Goal: Task Accomplishment & Management: Manage account settings

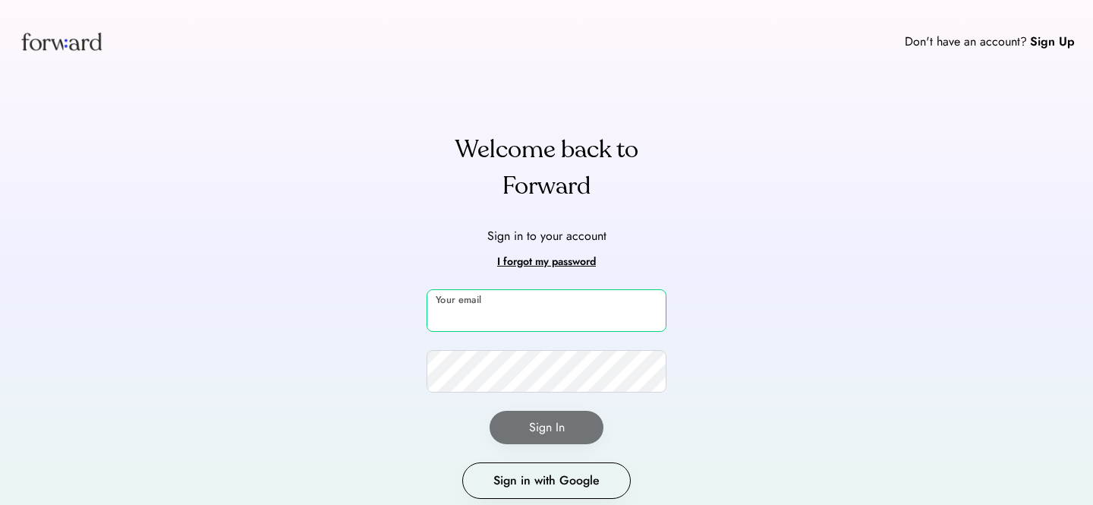
click at [487, 309] on input "email" at bounding box center [547, 310] width 240 height 43
type input "**********"
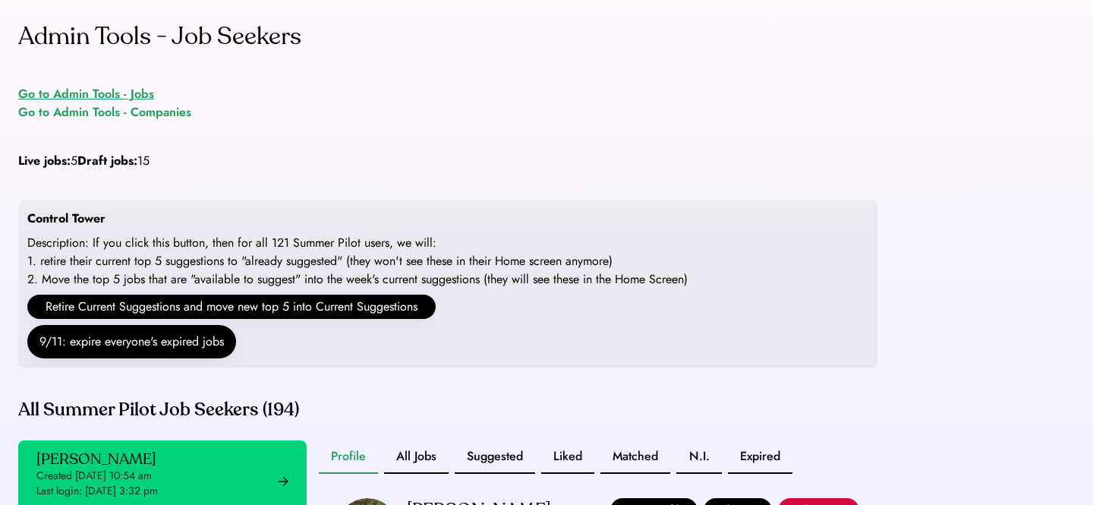
click at [143, 92] on div "Go to Admin Tools - Jobs" at bounding box center [86, 94] width 136 height 18
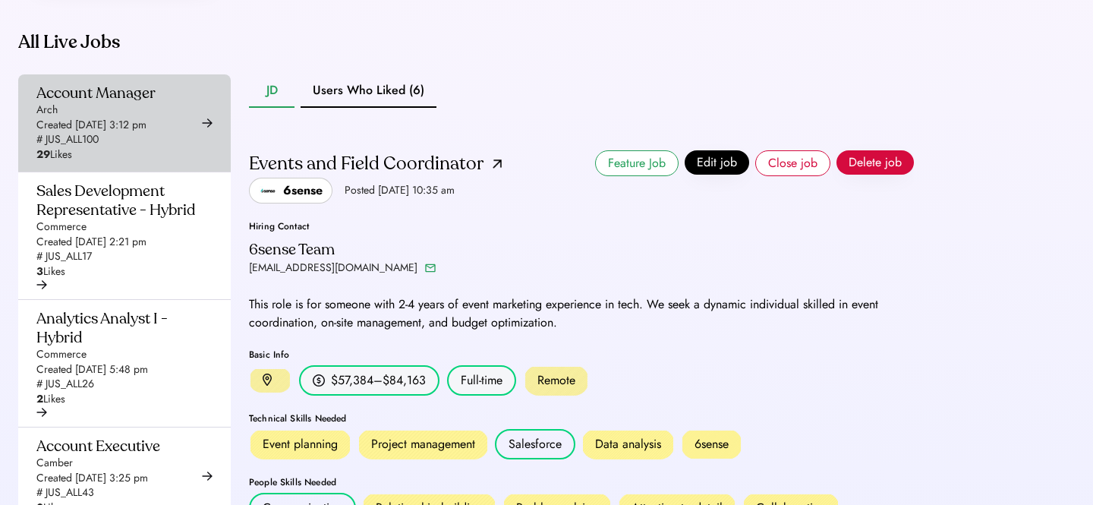
scroll to position [237, 0]
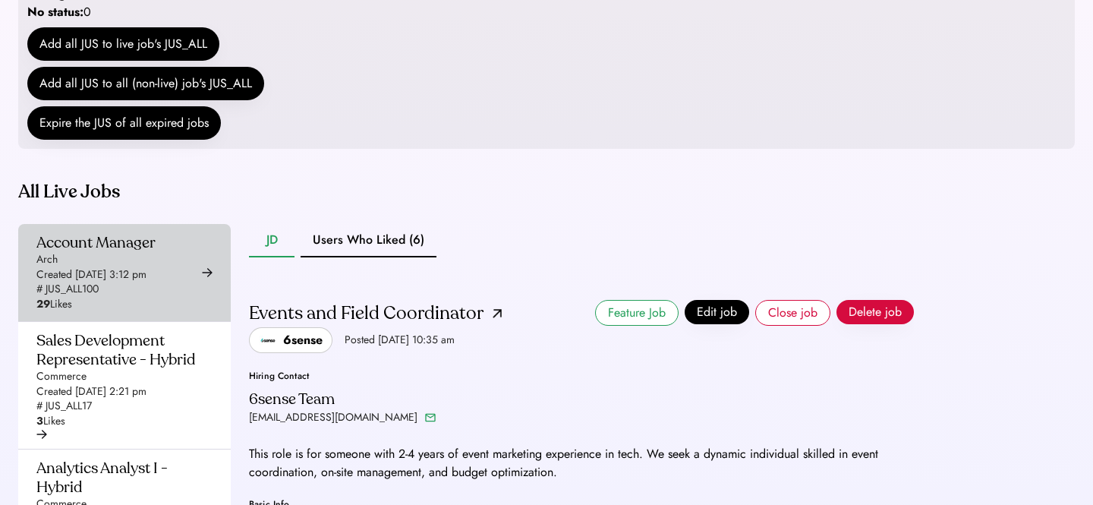
click at [112, 296] on div "Account Manager Arch Created [DATE] 3:12 pm # JUS_ALL100 29 Likes" at bounding box center [95, 272] width 119 height 79
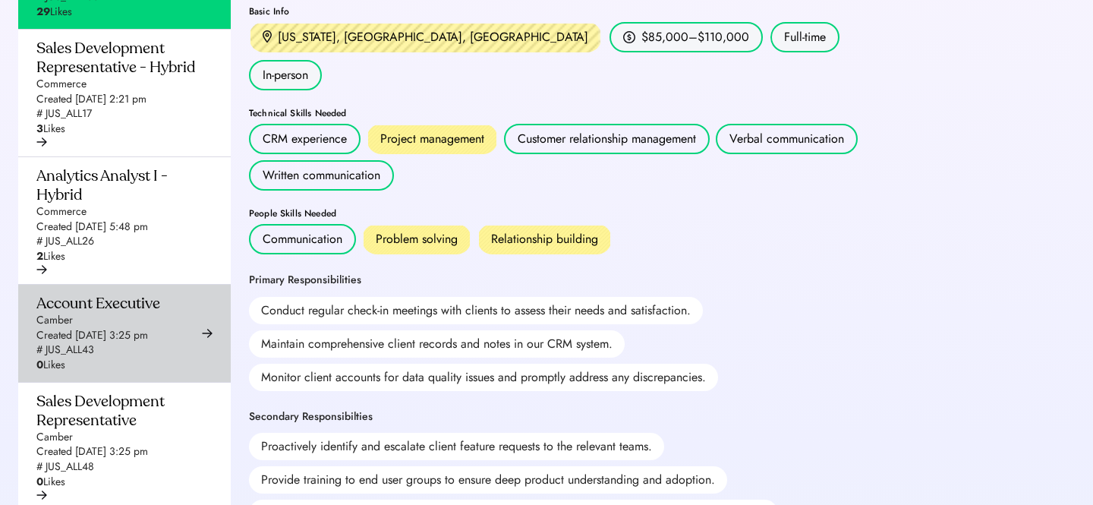
scroll to position [563, 0]
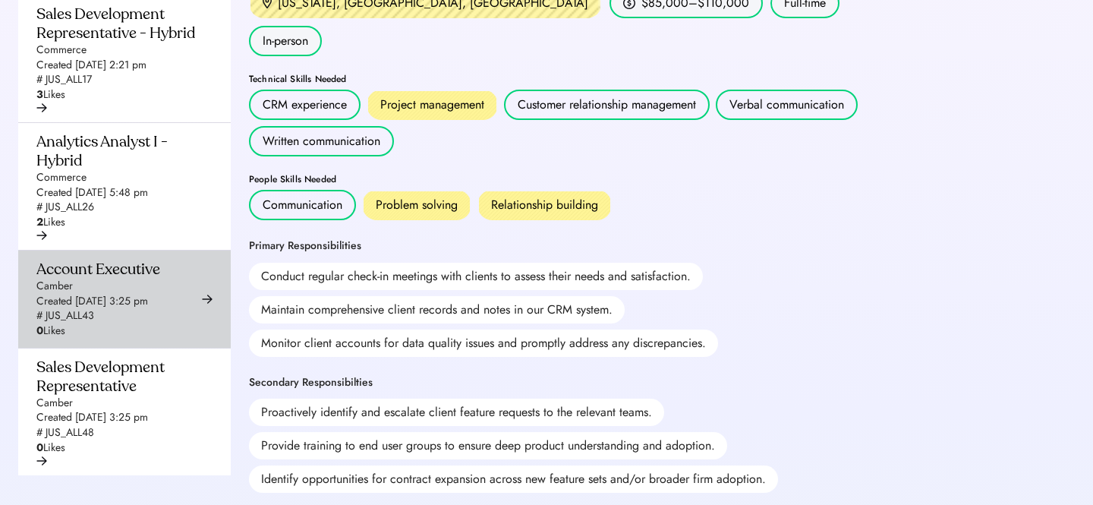
click at [121, 325] on div "Account Executive Camber Created [DATE] 3:25 pm # JUS_ALL43 0 Likes" at bounding box center [98, 299] width 124 height 79
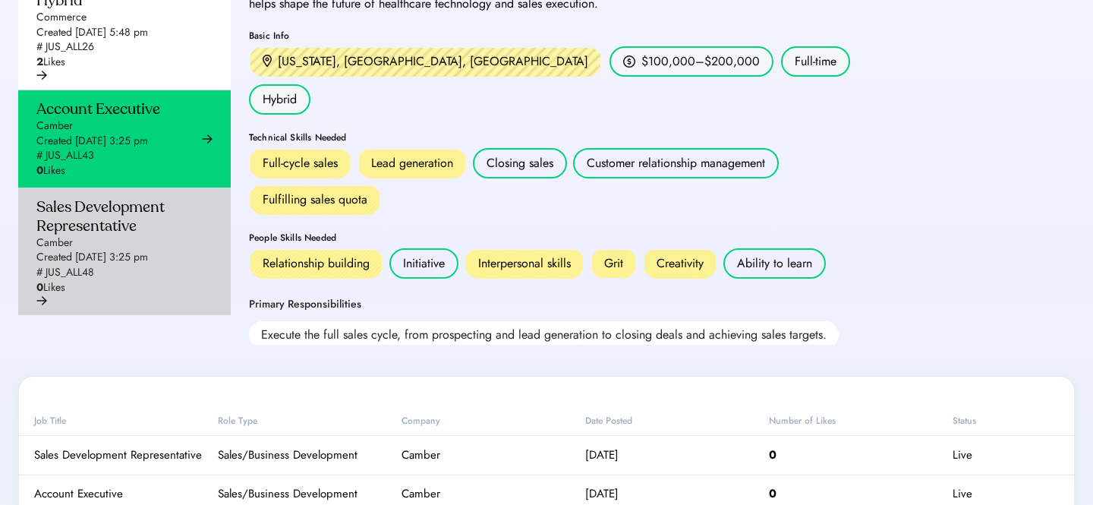
scroll to position [724, 0]
click at [118, 264] on div "Created [DATE] 3:25 pm" at bounding box center [92, 256] width 112 height 15
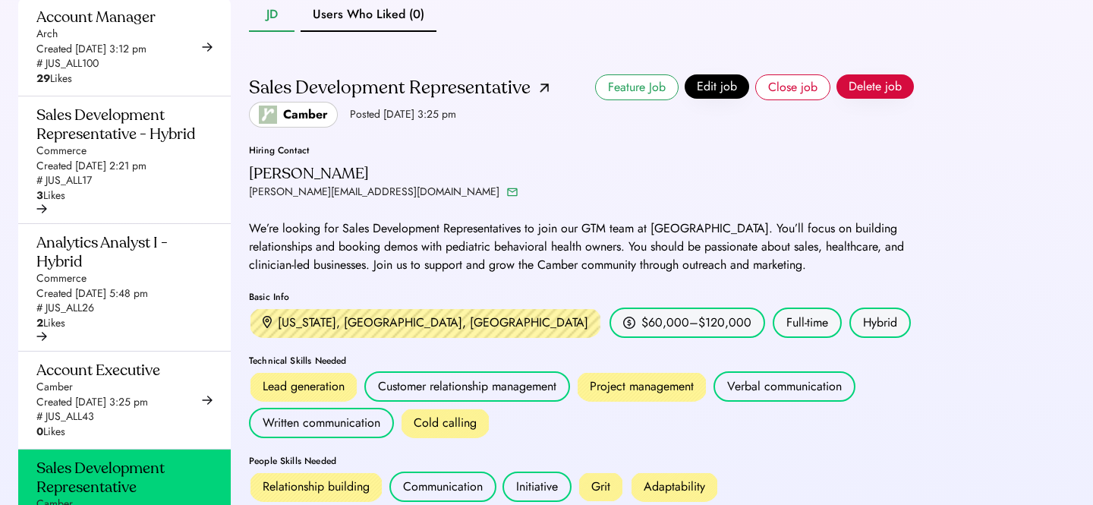
scroll to position [361, 0]
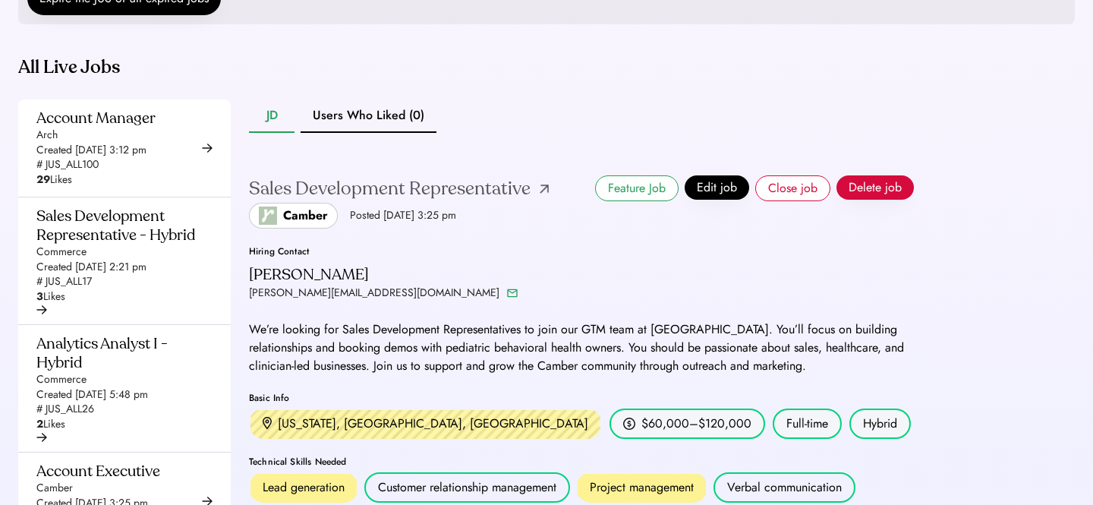
click at [543, 194] on img at bounding box center [544, 188] width 9 height 9
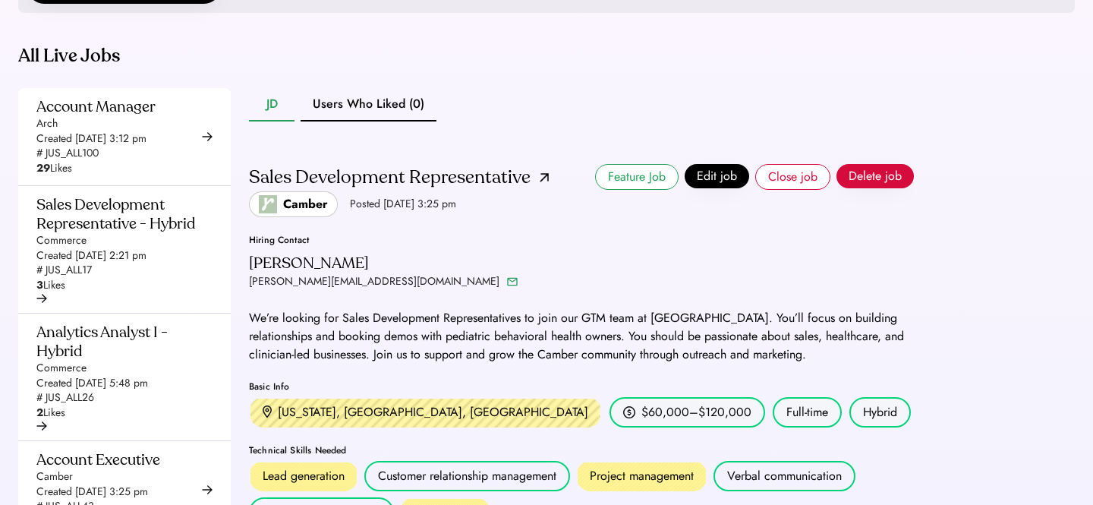
scroll to position [666, 0]
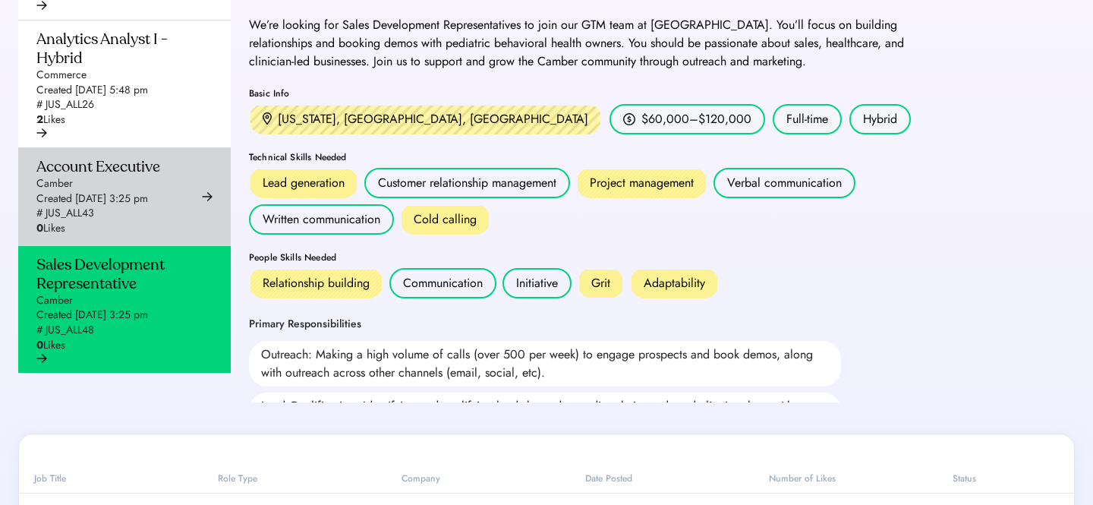
click at [128, 206] on div "Created [DATE] 3:25 pm" at bounding box center [92, 198] width 112 height 15
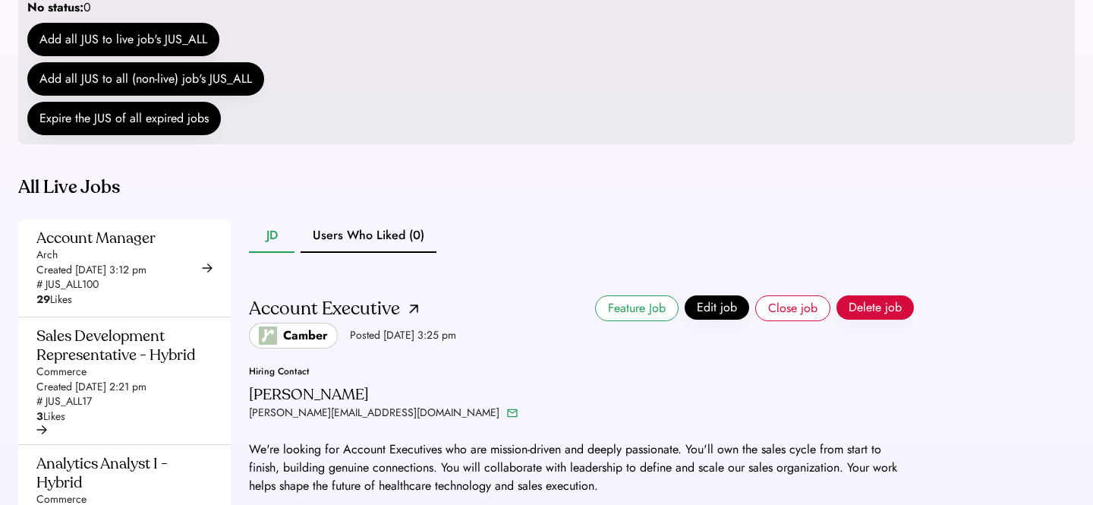
scroll to position [232, 0]
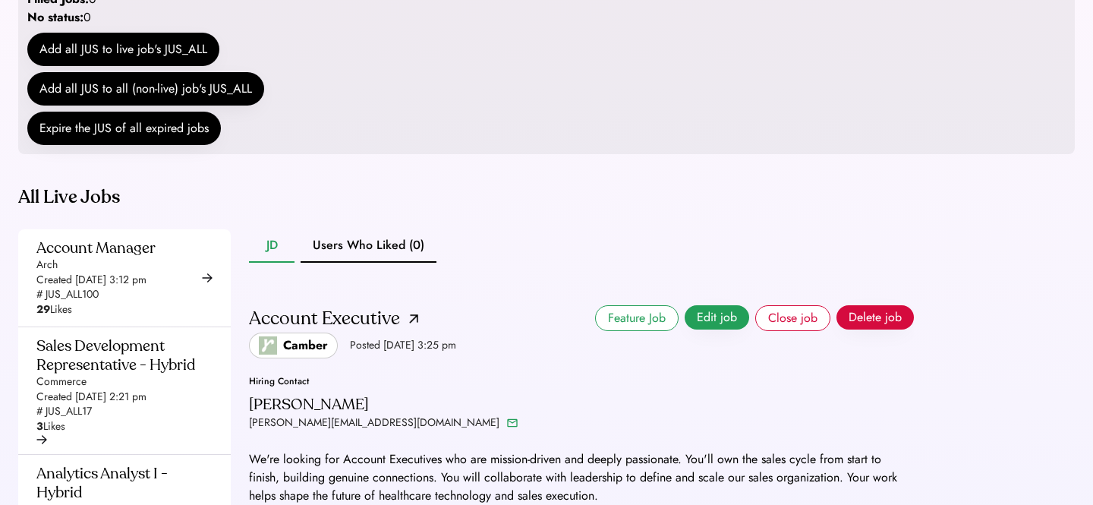
click at [718, 329] on button "Edit job" at bounding box center [717, 317] width 65 height 24
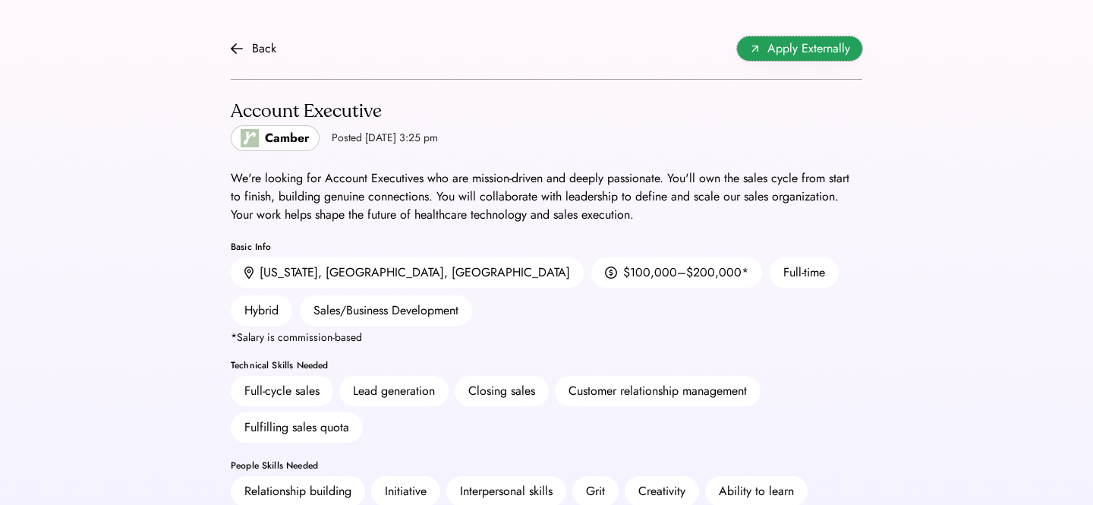
click at [804, 53] on span "Apply Externally" at bounding box center [808, 48] width 83 height 18
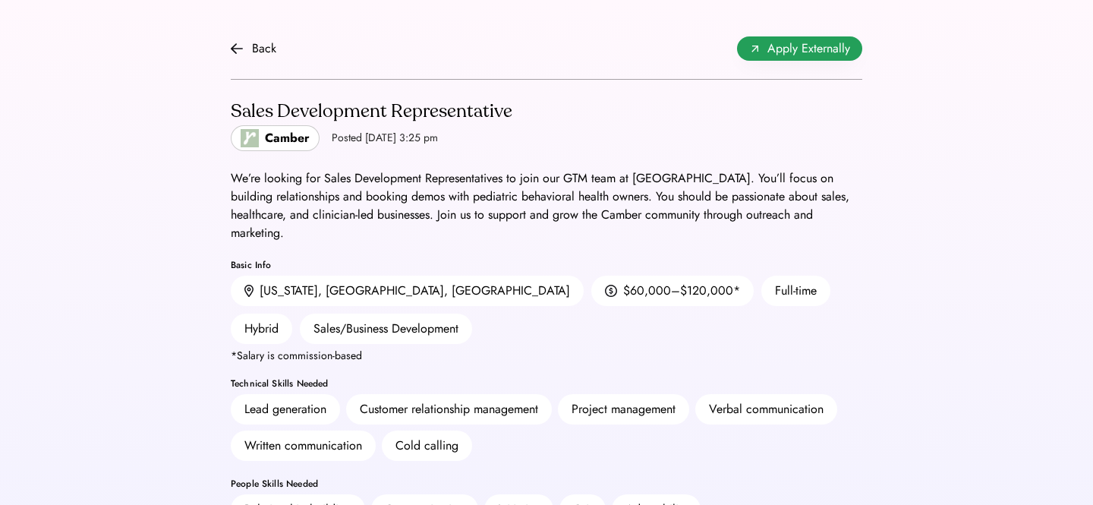
click at [789, 49] on span "Apply Externally" at bounding box center [808, 48] width 83 height 18
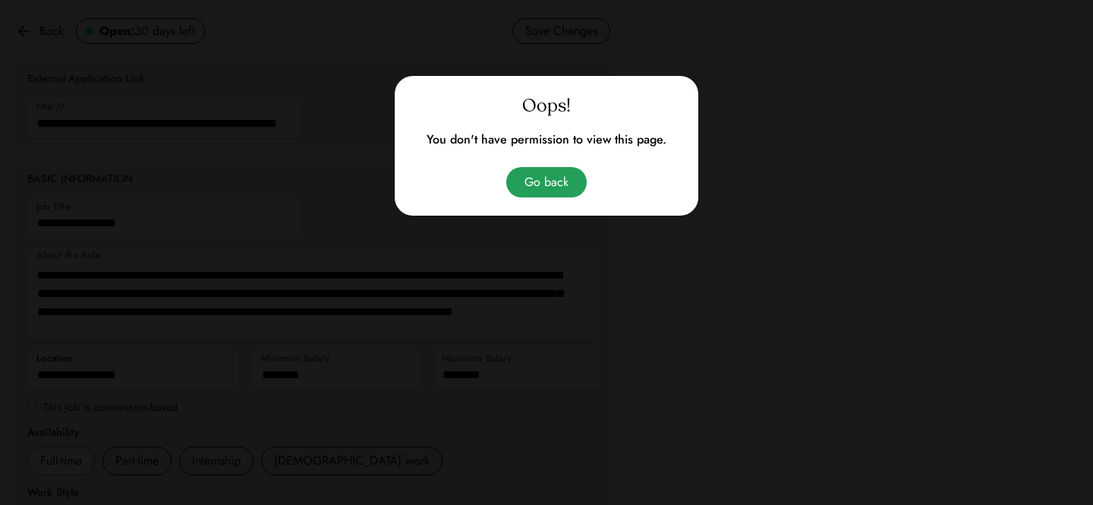
click at [562, 183] on button "Go back" at bounding box center [546, 182] width 80 height 30
